Goal: Task Accomplishment & Management: Use online tool/utility

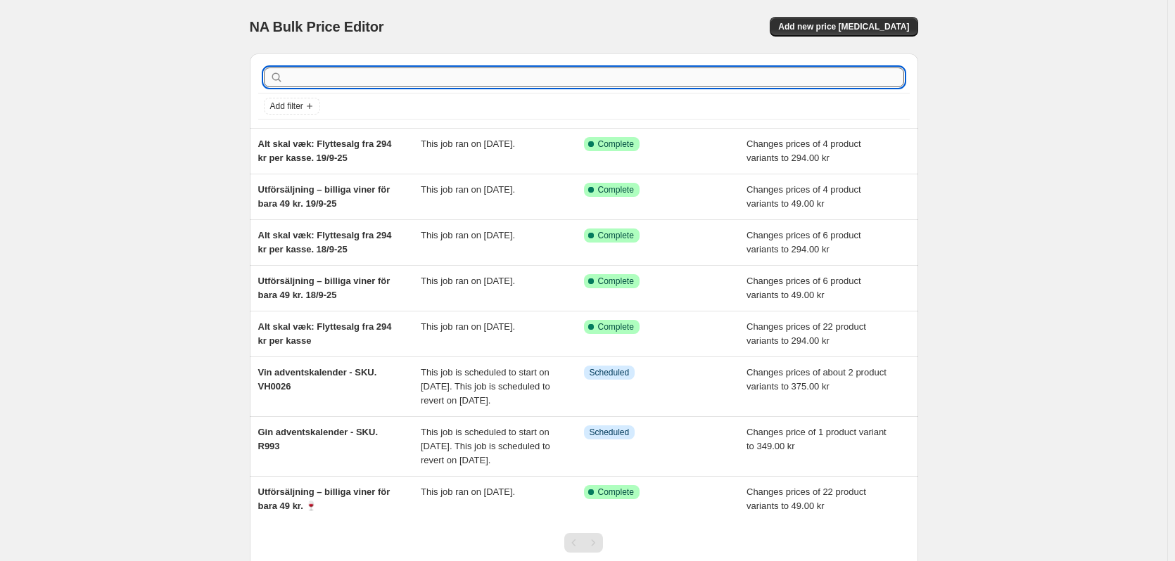
click at [333, 83] on input "text" at bounding box center [595, 78] width 618 height 20
type input "r993"
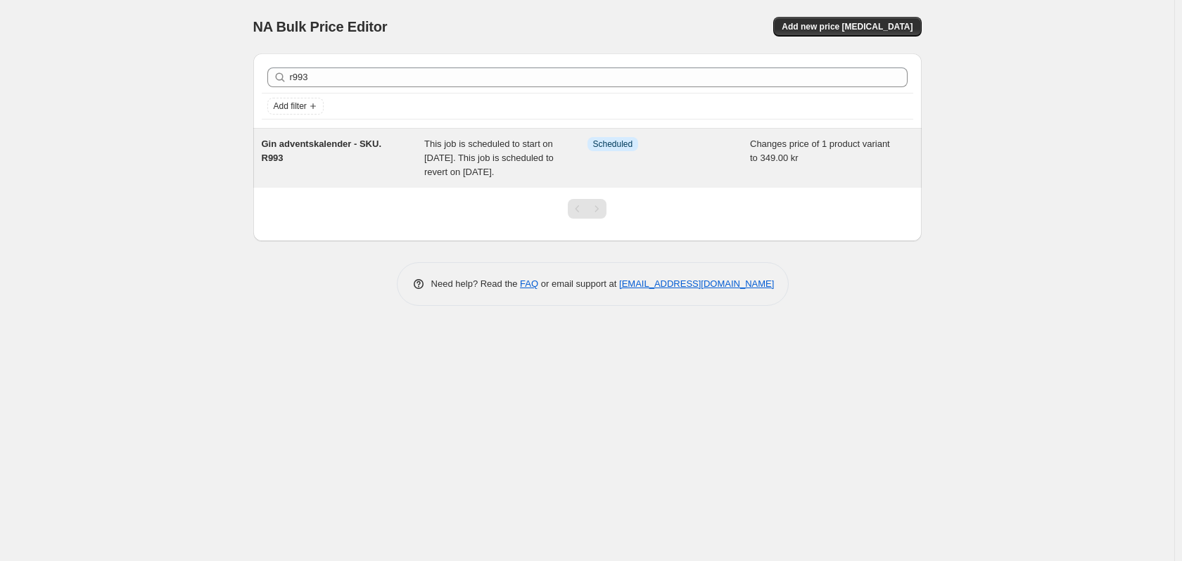
click at [357, 146] on span "Gin adventskalender - SKU. R993" at bounding box center [322, 151] width 120 height 25
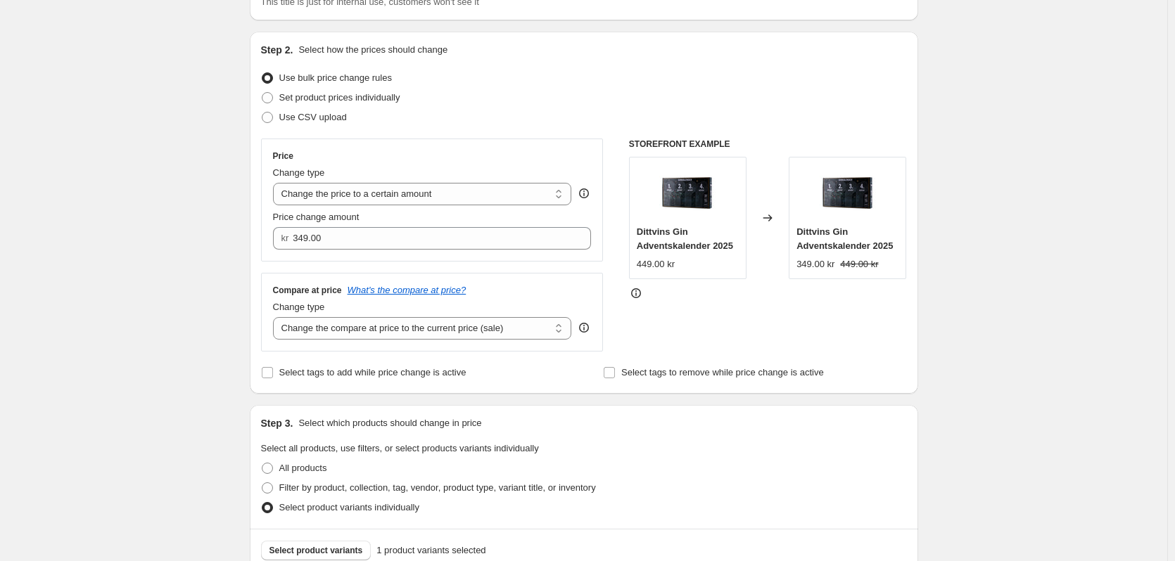
scroll to position [211, 0]
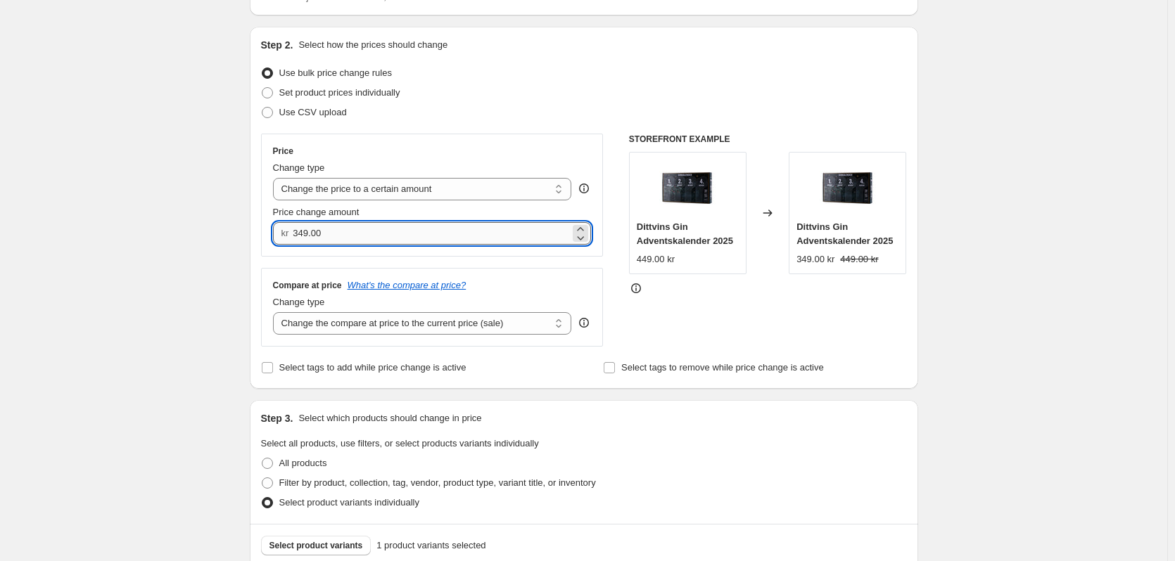
click at [305, 230] on input "349.00" at bounding box center [431, 233] width 277 height 23
drag, startPoint x: 303, startPoint y: 230, endPoint x: 311, endPoint y: 234, distance: 8.8
click at [311, 234] on input "349.00" at bounding box center [431, 233] width 277 height 23
type input "375.00"
click at [178, 317] on div "Gin adventskalender - SKU. R993. This page is ready Gin adventskalender - SKU. …" at bounding box center [583, 521] width 1167 height 1464
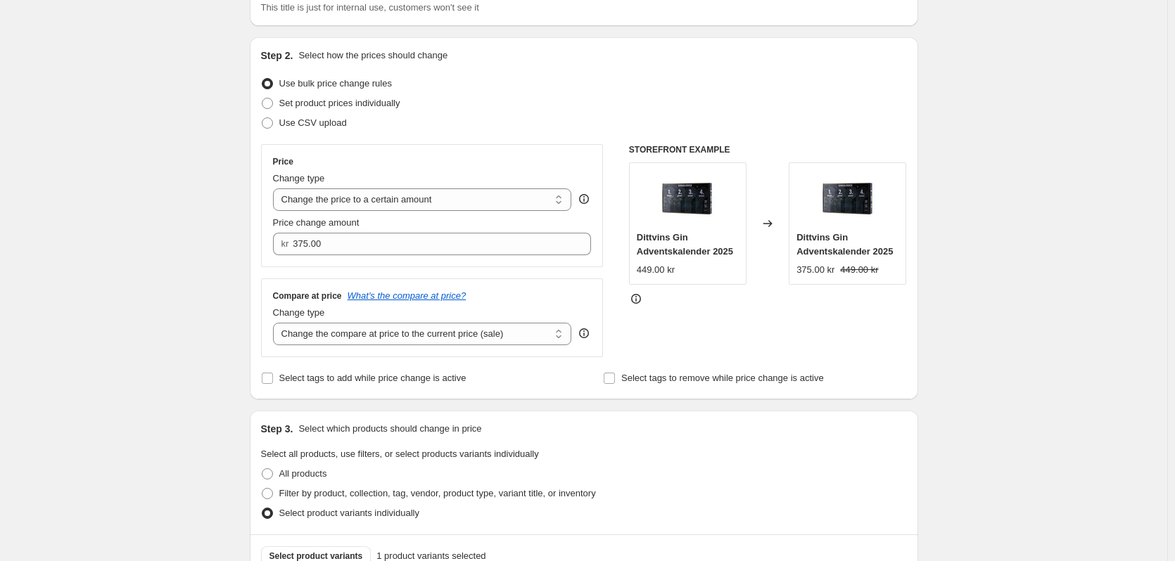
scroll to position [0, 0]
